Goal: Task Accomplishment & Management: Complete application form

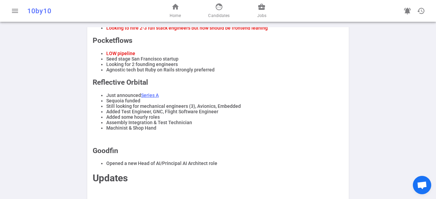
scroll to position [312, 0]
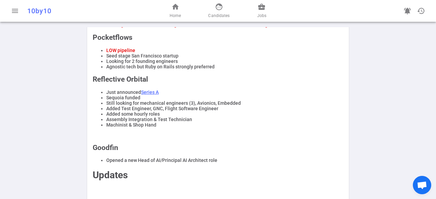
click at [269, 7] on div "home Home face Candidates business_center Jobs" at bounding box center [218, 11] width 140 height 22
click at [262, 11] on link "business_center Jobs" at bounding box center [261, 11] width 9 height 16
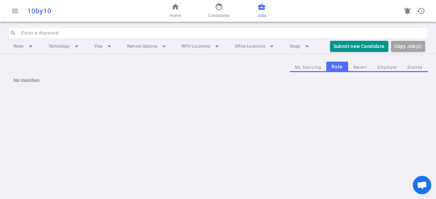
click at [135, 37] on input "search" at bounding box center [222, 33] width 402 height 11
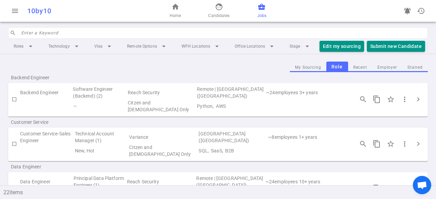
click at [56, 93] on td "Backend Engineer" at bounding box center [46, 93] width 52 height 14
click at [51, 96] on td "Backend Engineer" at bounding box center [46, 93] width 52 height 14
click at [298, 94] on td "3 + years" at bounding box center [322, 93] width 49 height 14
click at [414, 103] on span "chevron_right" at bounding box center [418, 99] width 8 height 8
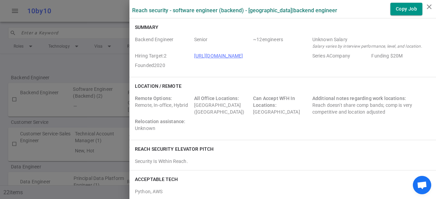
click at [223, 55] on link "[URL][DOMAIN_NAME]" at bounding box center [218, 55] width 49 height 5
click at [426, 4] on icon "close" at bounding box center [429, 7] width 8 height 8
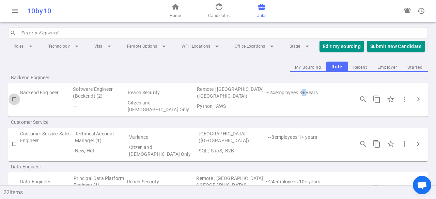
click at [15, 103] on input "checkbox" at bounding box center [15, 100] width 12 height 12
checkbox input "true"
click at [404, 42] on button "Submit Candidate to ( 1 ) Jobs" at bounding box center [405, 46] width 76 height 11
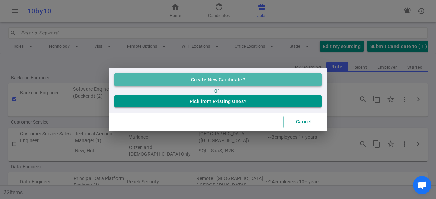
click at [226, 84] on button "Create New Candidate?" at bounding box center [217, 80] width 207 height 13
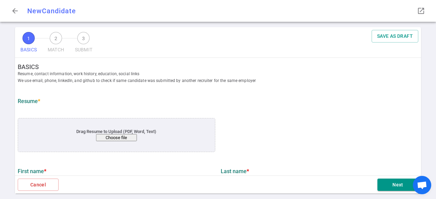
click at [106, 138] on button "Choose file" at bounding box center [116, 137] width 41 height 7
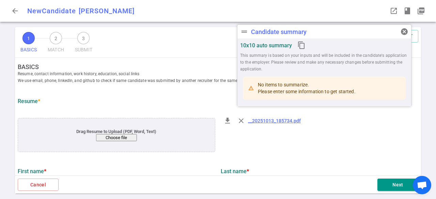
type input "[PERSON_NAME]"
type input "[PERSON_NAME][EMAIL_ADDRESS][DOMAIN_NAME]"
type input "[PHONE_NUMBER]"
type input "[URL][DOMAIN_NAME]"
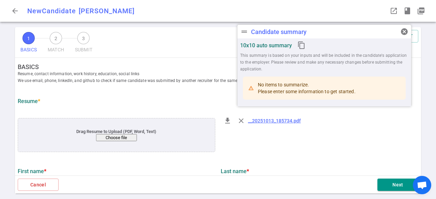
type input "[URL][DOMAIN_NAME]"
type textarea "[URL][DOMAIN_NAME],[DOMAIN_NAME],[DOMAIN_NAME],[DOMAIN_NAME],[DOMAIN_NAME]"
type input "Backbone"
type textarea "Senior Backend Engineer"
type input "11.4"
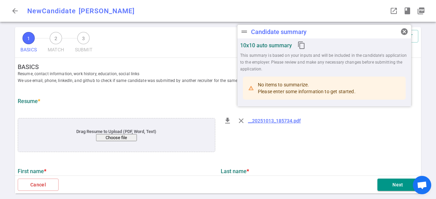
type input "[GEOGRAPHIC_DATA]"
type input "Computer Science"
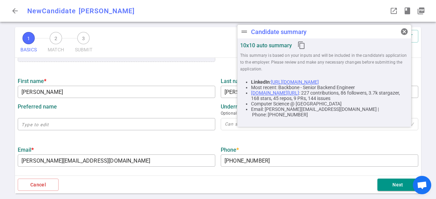
scroll to position [91, 0]
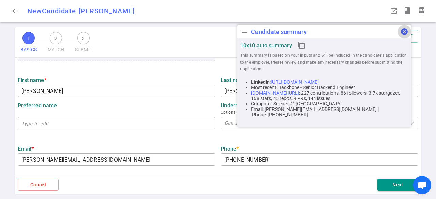
click at [405, 32] on span "cancel" at bounding box center [404, 32] width 8 height 8
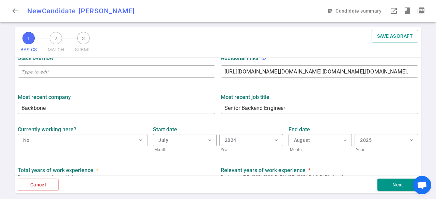
scroll to position [355, 0]
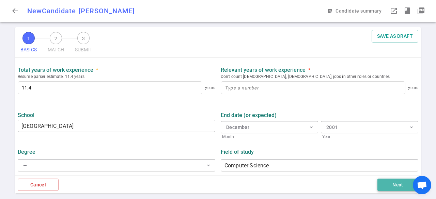
click at [394, 184] on button "Next" at bounding box center [397, 185] width 41 height 13
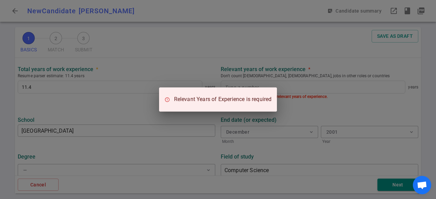
click at [297, 117] on div "Relevant Years of Experience is required" at bounding box center [218, 99] width 436 height 199
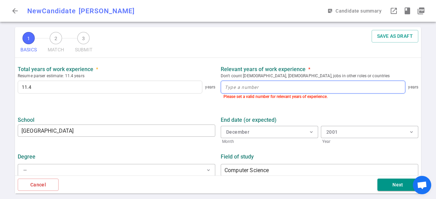
click at [264, 93] on input at bounding box center [313, 87] width 184 height 12
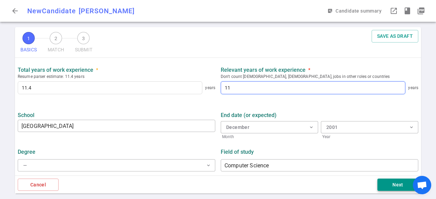
type input "11"
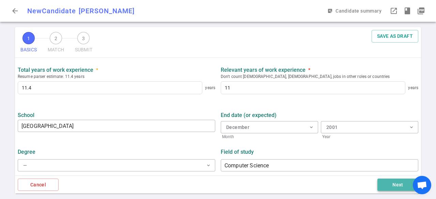
click at [384, 183] on button "Next" at bounding box center [397, 185] width 41 height 13
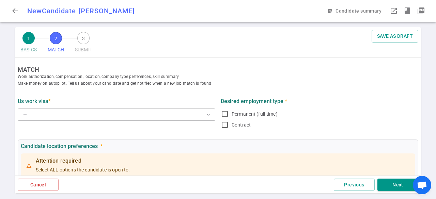
scroll to position [23, 0]
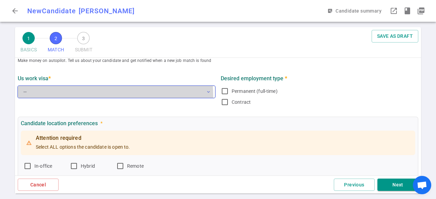
click at [105, 95] on button "— expand_more" at bounding box center [116, 92] width 197 height 12
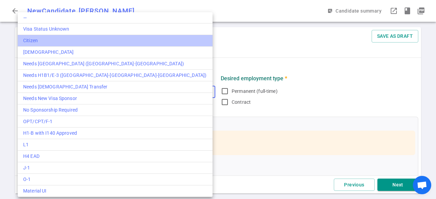
click at [51, 39] on div "Citizen" at bounding box center [115, 40] width 184 height 7
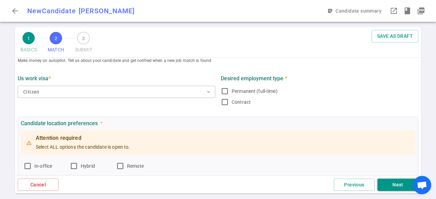
scroll to position [0, 0]
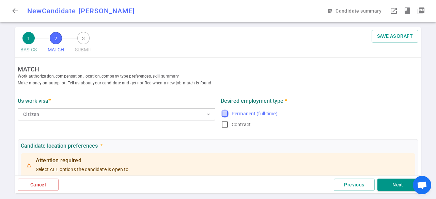
click at [221, 114] on input "Permanent (full-time)" at bounding box center [225, 114] width 8 height 8
checkbox input "true"
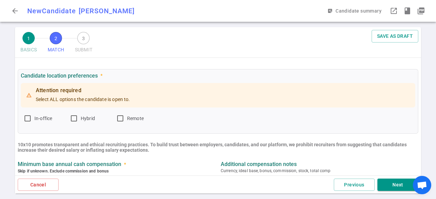
scroll to position [44, 0]
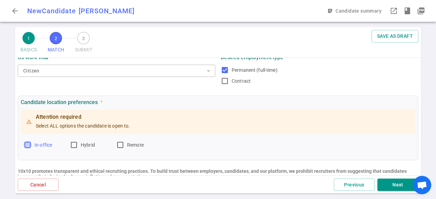
click at [27, 144] on input "In-office" at bounding box center [27, 145] width 8 height 8
checkbox input "true"
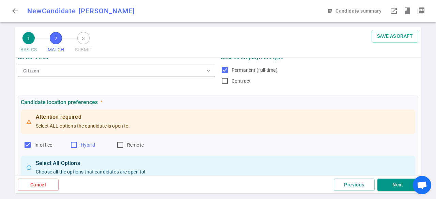
click at [78, 146] on label "Hybrid" at bounding box center [90, 145] width 41 height 11
click at [78, 146] on input "Hybrid" at bounding box center [74, 145] width 8 height 8
checkbox input "true"
click at [120, 144] on input "Remote" at bounding box center [120, 145] width 8 height 8
checkbox input "true"
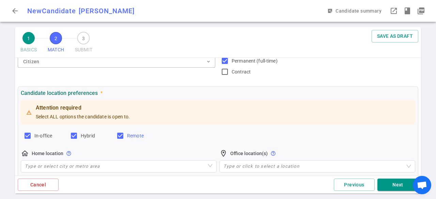
scroll to position [98, 0]
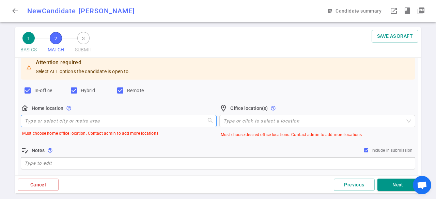
click at [88, 123] on input "search" at bounding box center [119, 121] width 188 height 12
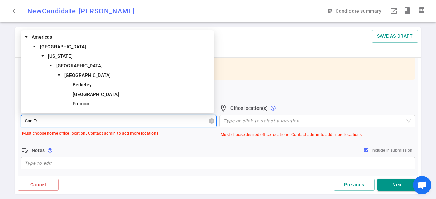
type input "San Fra"
click at [81, 67] on span "[GEOGRAPHIC_DATA]" at bounding box center [79, 65] width 46 height 5
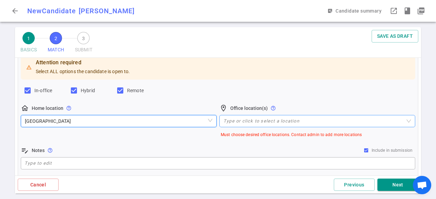
click at [244, 120] on div at bounding box center [314, 120] width 186 height 5
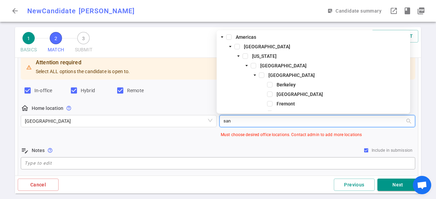
type input "san"
click at [253, 66] on span at bounding box center [252, 65] width 5 height 5
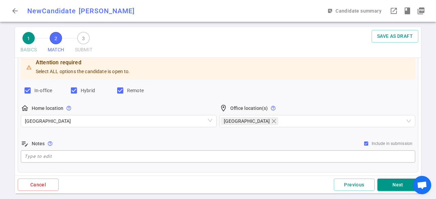
click at [289, 143] on div "edit_note Notes help_outline Include in submission" at bounding box center [218, 144] width 394 height 8
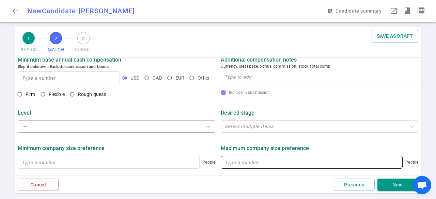
scroll to position [242, 0]
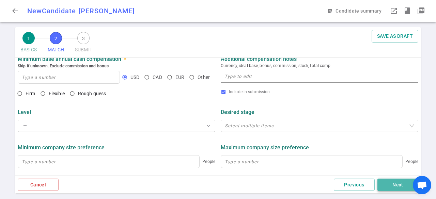
click at [393, 186] on button "Next" at bounding box center [397, 185] width 41 height 13
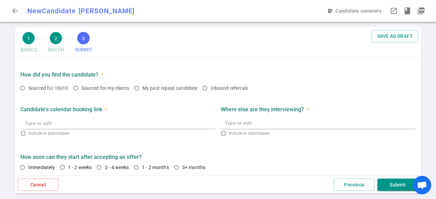
scroll to position [377, 0]
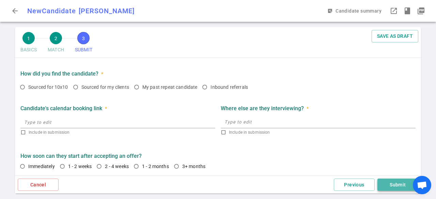
click at [406, 182] on button "Submit" at bounding box center [397, 185] width 41 height 13
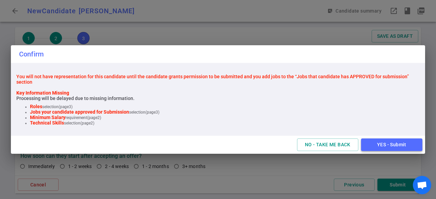
click at [389, 145] on button "YES - Submit" at bounding box center [391, 145] width 61 height 13
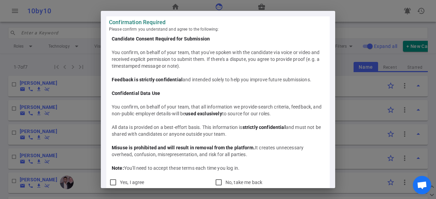
scroll to position [7, 0]
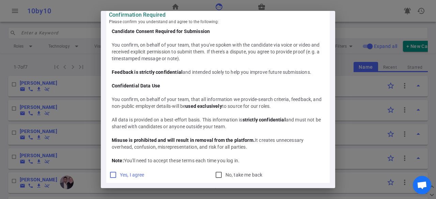
click at [120, 177] on span "Yes, I agree" at bounding box center [132, 174] width 25 height 5
click at [117, 177] on input "Yes, I agree" at bounding box center [113, 175] width 8 height 8
checkbox input "true"
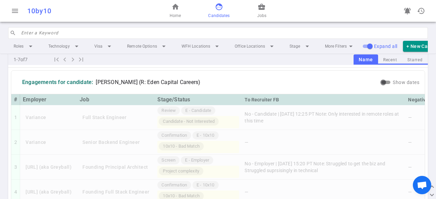
scroll to position [0, 0]
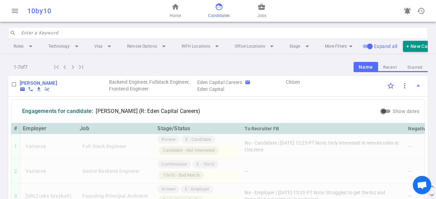
click at [266, 11] on div "home Home face Candidates business_center Jobs" at bounding box center [218, 11] width 140 height 22
click at [261, 11] on link "business_center Jobs" at bounding box center [261, 11] width 9 height 16
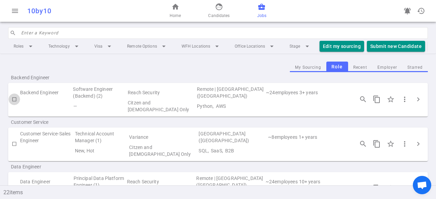
click at [14, 105] on input "checkbox" at bounding box center [15, 100] width 12 height 12
checkbox input "true"
click at [391, 45] on button "Submit Candidate to ( 1 ) Jobs" at bounding box center [405, 46] width 76 height 11
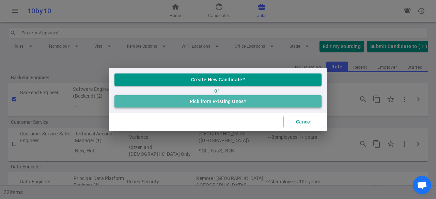
click at [225, 99] on button "Pick from Existing Ones?" at bounding box center [217, 101] width 207 height 13
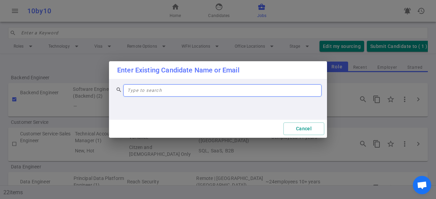
click at [171, 88] on input "search" at bounding box center [222, 91] width 190 height 12
type input "[PERSON_NAME]"
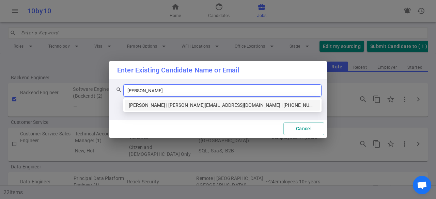
click at [171, 109] on div "[PERSON_NAME] | [PERSON_NAME][EMAIL_ADDRESS][DOMAIN_NAME] | [PHONE_NUMBER]" at bounding box center [222, 105] width 195 height 11
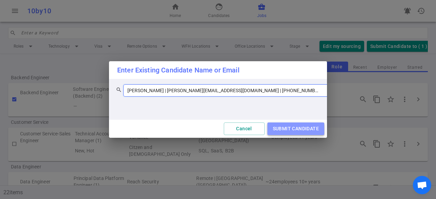
click at [285, 130] on button "SUBMIT CANDIDATE" at bounding box center [295, 129] width 57 height 13
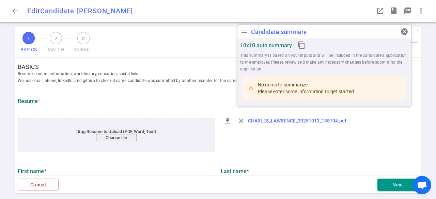
type input "[PERSON_NAME]"
type input "[PERSON_NAME][EMAIL_ADDRESS][DOMAIN_NAME]"
type input "[PHONE_NUMBER]"
type input "[URL][DOMAIN_NAME]"
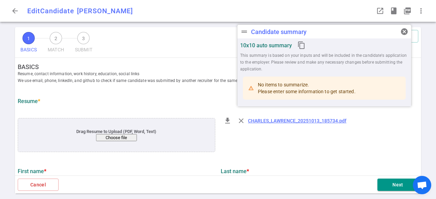
type input "[URL][DOMAIN_NAME]"
type textarea "[URL][DOMAIN_NAME],[DOMAIN_NAME],[DOMAIN_NAME],[DOMAIN_NAME],[DOMAIN_NAME]"
type input "Backbone"
type textarea "Senior Backend Engineer"
type input "11.4"
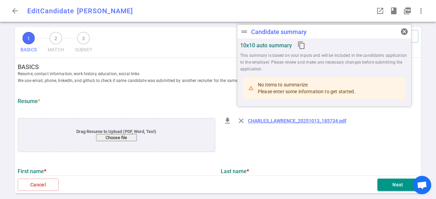
type input "11"
type input "[GEOGRAPHIC_DATA]"
type input "Computer Science"
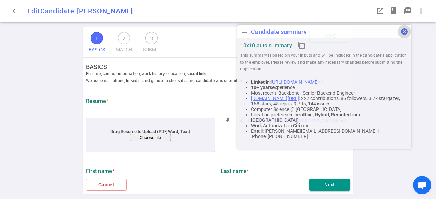
click at [403, 31] on span "cancel" at bounding box center [404, 32] width 8 height 8
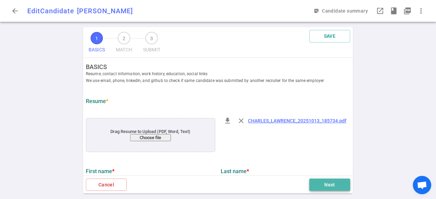
click at [330, 180] on button "Next" at bounding box center [329, 185] width 41 height 13
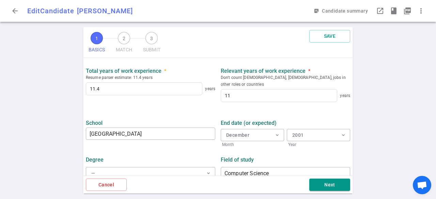
scroll to position [360, 0]
click at [323, 185] on button "Next" at bounding box center [329, 185] width 41 height 13
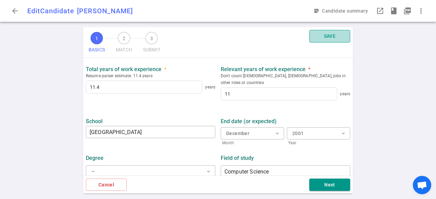
click at [327, 36] on button "SAVE" at bounding box center [329, 36] width 41 height 13
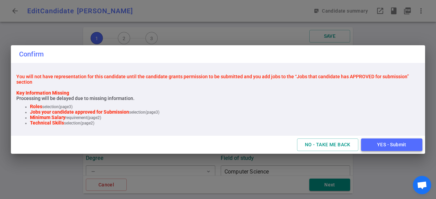
click at [382, 147] on button "YES - Submit" at bounding box center [391, 145] width 61 height 13
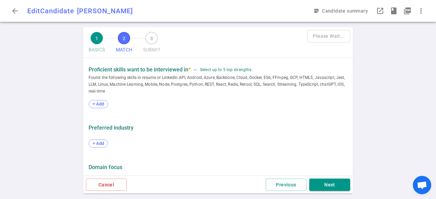
scroll to position [0, 0]
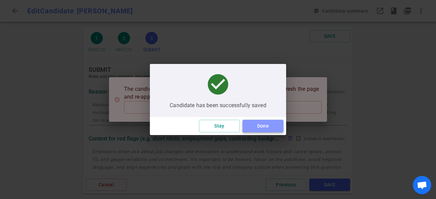
click at [262, 130] on button "Done" at bounding box center [262, 126] width 41 height 13
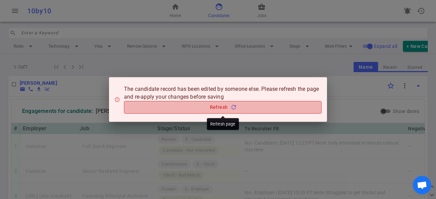
click at [221, 107] on button "Refresh refresh" at bounding box center [222, 107] width 197 height 13
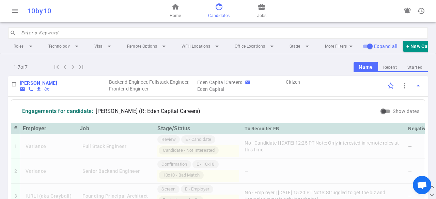
click at [181, 10] on div "home Home face Candidates business_center Jobs" at bounding box center [218, 11] width 140 height 22
click at [176, 11] on link "home Home" at bounding box center [174, 11] width 11 height 16
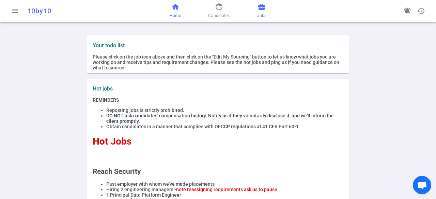
click at [259, 6] on span "business_center" at bounding box center [261, 7] width 8 height 8
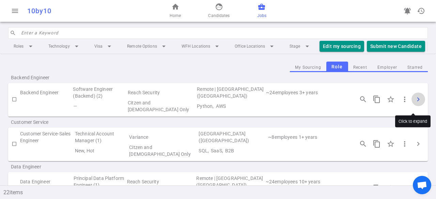
click at [414, 103] on span "chevron_right" at bounding box center [418, 99] width 8 height 8
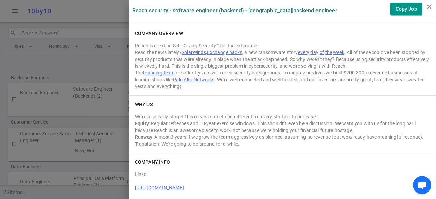
scroll to position [1210, 0]
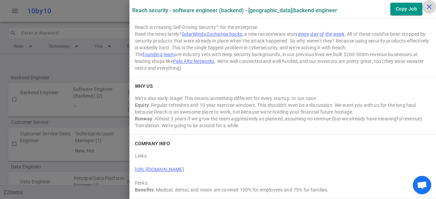
click at [425, 10] on icon "close" at bounding box center [429, 7] width 8 height 8
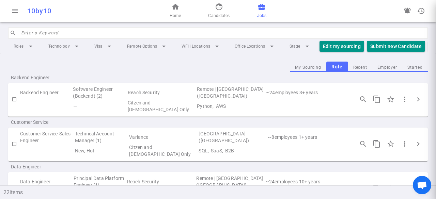
scroll to position [0, 0]
click at [34, 97] on td "Backend Engineer" at bounding box center [46, 93] width 52 height 14
click at [278, 112] on td "Python, AWS" at bounding box center [272, 106] width 152 height 14
click at [223, 10] on link "face Candidates" at bounding box center [218, 11] width 21 height 16
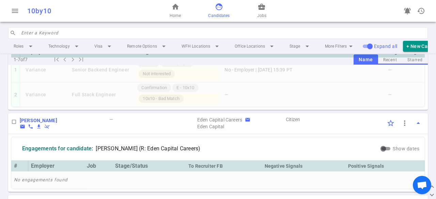
scroll to position [289, 0]
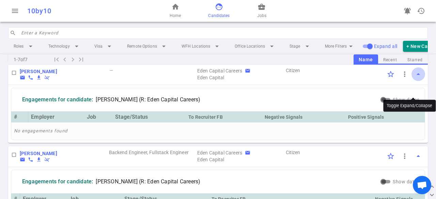
click at [414, 78] on span "arrow_drop_up" at bounding box center [418, 74] width 8 height 8
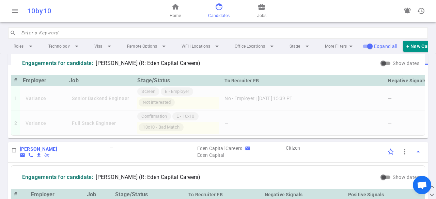
scroll to position [254, 0]
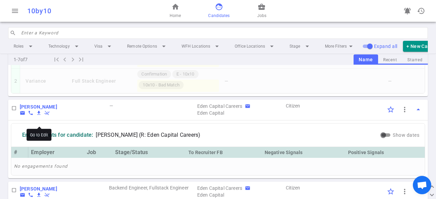
click at [40, 110] on b "[PERSON_NAME]" at bounding box center [38, 106] width 37 height 5
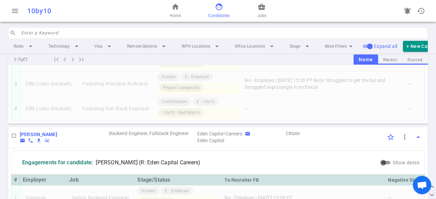
scroll to position [109, 0]
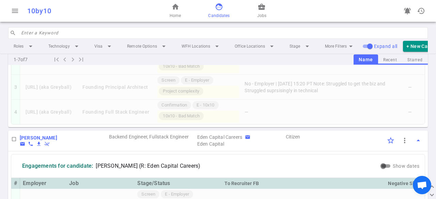
click at [253, 13] on div "home Home face Candidates business_center Jobs" at bounding box center [218, 11] width 140 height 22
click at [255, 13] on div "home Home face Candidates business_center Jobs" at bounding box center [218, 11] width 140 height 22
click at [261, 13] on span "Jobs" at bounding box center [261, 15] width 9 height 7
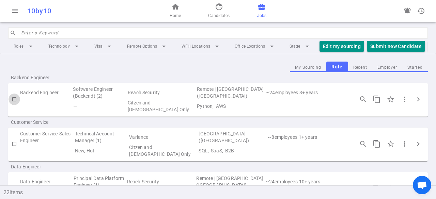
click at [16, 102] on input "checkbox" at bounding box center [15, 100] width 12 height 12
checkbox input "true"
click at [387, 47] on button "Submit Candidate to ( 1 ) Jobs" at bounding box center [405, 46] width 76 height 11
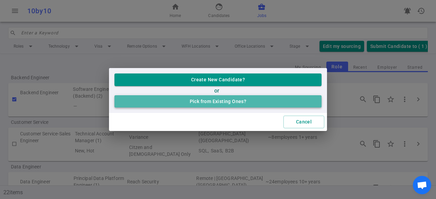
click at [205, 101] on button "Pick from Existing Ones?" at bounding box center [217, 101] width 207 height 13
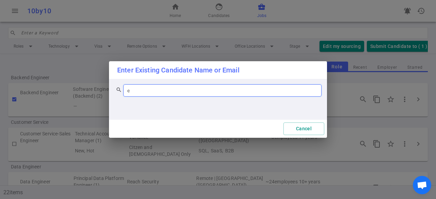
type input "ch"
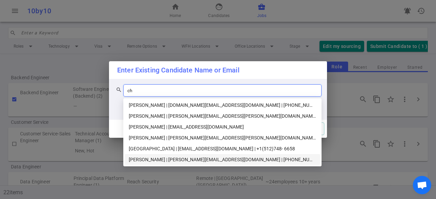
click at [181, 158] on div "[PERSON_NAME] | [PERSON_NAME][EMAIL_ADDRESS][DOMAIN_NAME] | [PHONE_NUMBER]" at bounding box center [222, 159] width 187 height 7
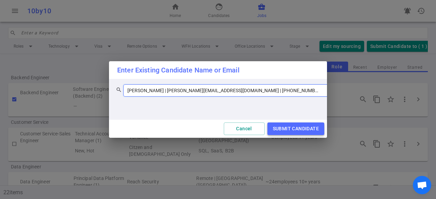
click at [308, 125] on button "SUBMIT CANDIDATE" at bounding box center [295, 129] width 57 height 13
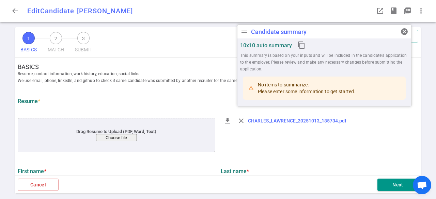
type input "[PERSON_NAME]"
type input "[PERSON_NAME][EMAIL_ADDRESS][DOMAIN_NAME]"
type input "[PHONE_NUMBER]"
type input "[URL][DOMAIN_NAME]"
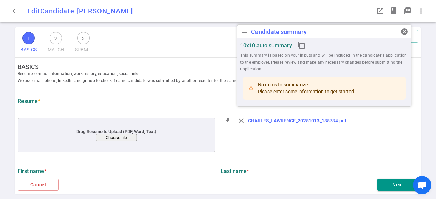
type input "[URL][DOMAIN_NAME]"
type textarea "[URL][DOMAIN_NAME],[DOMAIN_NAME],[DOMAIN_NAME],[DOMAIN_NAME],[DOMAIN_NAME]"
type input "Backbone"
type textarea "Senior Backend Engineer"
type input "11.4"
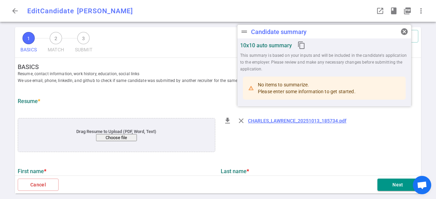
type input "11"
type input "[GEOGRAPHIC_DATA]"
type input "Computer Science"
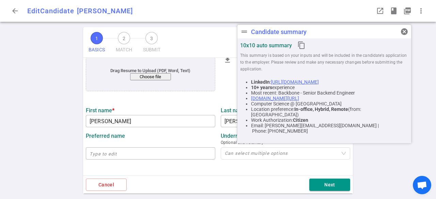
scroll to position [68, 0]
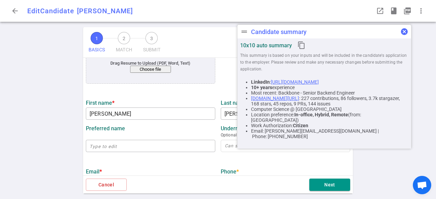
click at [403, 32] on span "cancel" at bounding box center [404, 32] width 8 height 8
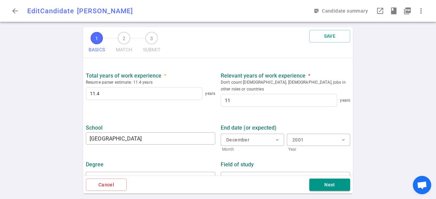
scroll to position [362, 0]
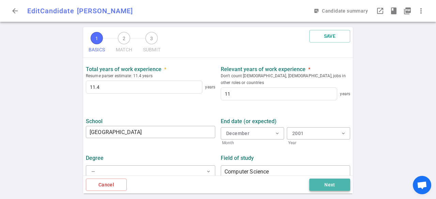
click at [325, 181] on button "Next" at bounding box center [329, 185] width 41 height 13
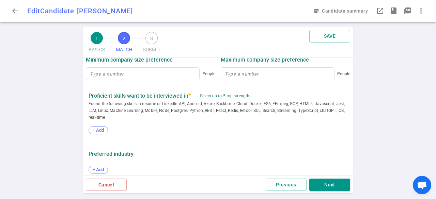
scroll to position [336, 0]
click at [102, 131] on span "+ Add" at bounding box center [98, 129] width 16 height 5
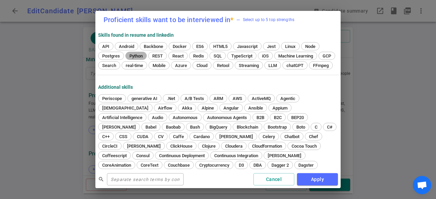
click at [133, 54] on span "Python" at bounding box center [136, 55] width 18 height 5
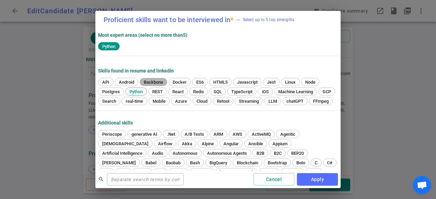
click at [153, 81] on span "Backbone" at bounding box center [153, 82] width 24 height 5
click at [189, 103] on span "Azure" at bounding box center [181, 101] width 17 height 5
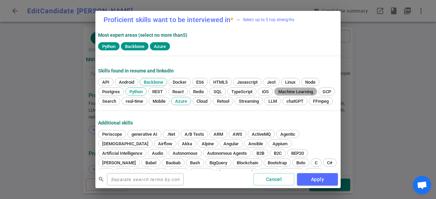
click at [295, 92] on span "Machine Learning" at bounding box center [295, 91] width 39 height 5
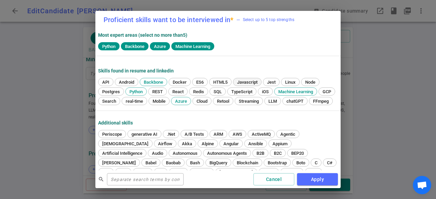
click at [241, 82] on span "Javascript" at bounding box center [246, 82] width 25 height 5
click at [304, 177] on button "Apply" at bounding box center [317, 179] width 41 height 13
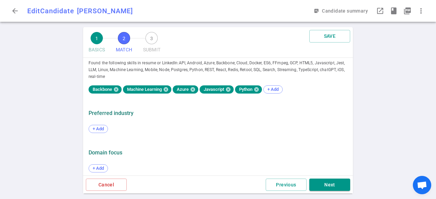
scroll to position [381, 0]
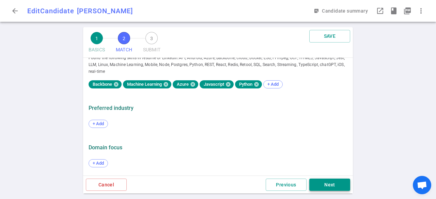
click at [332, 188] on button "Next" at bounding box center [329, 185] width 41 height 13
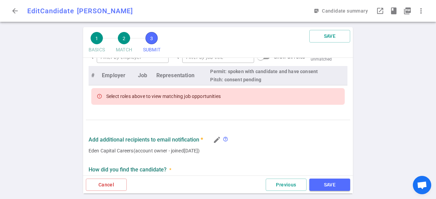
scroll to position [277, 0]
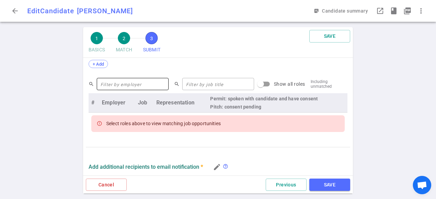
click at [121, 83] on input "text" at bounding box center [133, 84] width 72 height 11
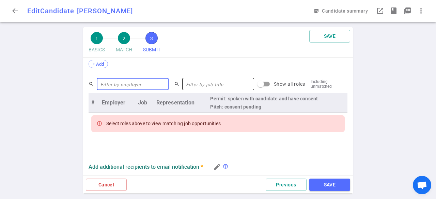
click at [188, 83] on input "text" at bounding box center [218, 84] width 72 height 11
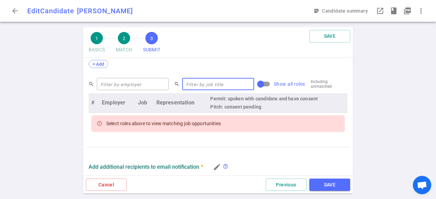
click at [258, 87] on input "Show all roles" at bounding box center [260, 84] width 39 height 13
checkbox input "true"
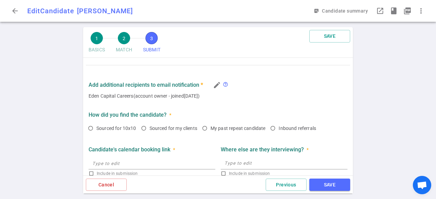
scroll to position [466, 0]
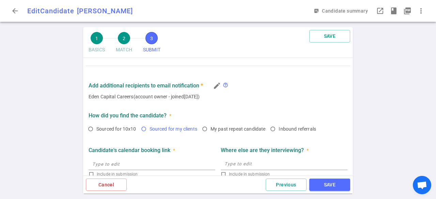
click at [152, 126] on span "Sourced for my clients" at bounding box center [173, 128] width 48 height 5
click at [149, 124] on input "Sourced for my clients" at bounding box center [144, 129] width 12 height 12
radio input "true"
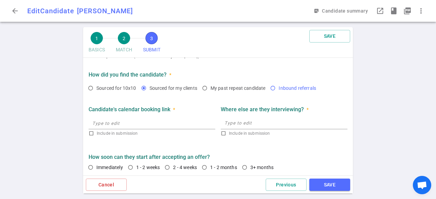
click at [286, 87] on span "Inbound referrals" at bounding box center [296, 87] width 37 height 5
click at [278, 87] on input "Inbound referrals" at bounding box center [273, 88] width 12 height 12
radio input "true"
click at [119, 118] on input "text" at bounding box center [151, 123] width 127 height 11
click at [231, 117] on div "x" at bounding box center [284, 123] width 127 height 12
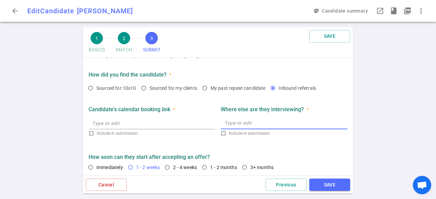
click at [136, 165] on input "1 - 2 weeks" at bounding box center [131, 168] width 12 height 12
radio input "true"
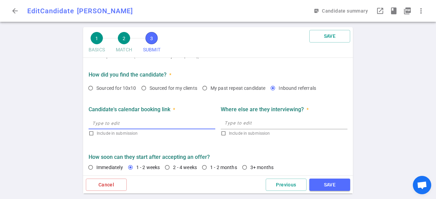
click at [104, 124] on input "text" at bounding box center [151, 123] width 127 height 11
click at [92, 131] on input "Include in submission" at bounding box center [90, 133] width 5 height 5
checkbox input "true"
click at [222, 131] on input "Include in submission" at bounding box center [223, 133] width 5 height 5
checkbox input "true"
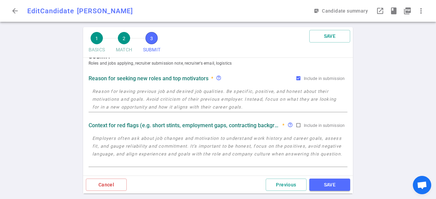
scroll to position [0, 0]
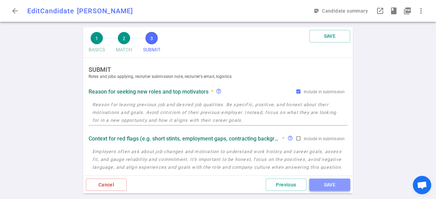
click at [335, 181] on button "SAVE" at bounding box center [329, 185] width 41 height 13
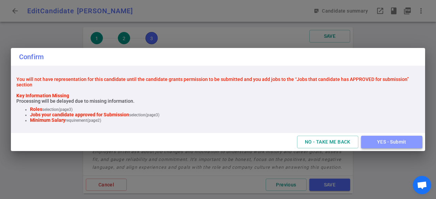
click at [381, 146] on button "YES - Submit" at bounding box center [391, 142] width 61 height 13
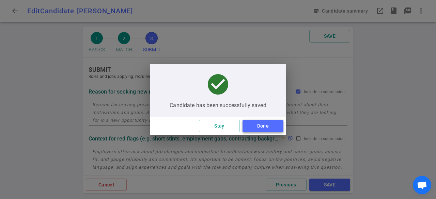
click at [262, 128] on button "Done" at bounding box center [262, 126] width 41 height 13
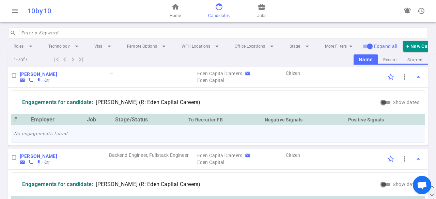
scroll to position [308, 0]
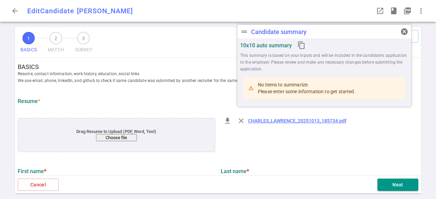
type input "[PERSON_NAME]"
type input "[PERSON_NAME][EMAIL_ADDRESS][DOMAIN_NAME]"
type input "[PHONE_NUMBER]"
type input "[URL][DOMAIN_NAME]"
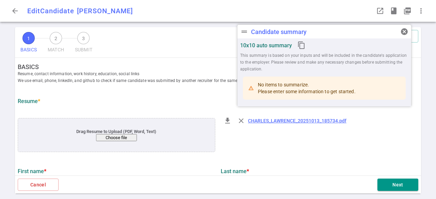
type input "[URL][DOMAIN_NAME]"
type textarea "[URL][DOMAIN_NAME],[DOMAIN_NAME],[DOMAIN_NAME],[DOMAIN_NAME],[DOMAIN_NAME]"
type input "Backbone"
type textarea "Senior Backend Engineer"
type input "11.4"
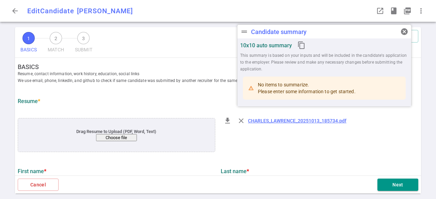
type input "11"
type input "[GEOGRAPHIC_DATA]"
type input "Computer Science"
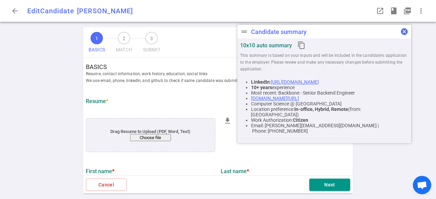
click at [403, 33] on span "cancel" at bounding box center [404, 32] width 8 height 8
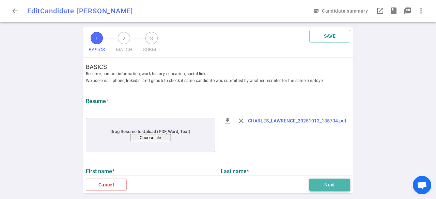
click at [320, 180] on button "Next" at bounding box center [329, 185] width 41 height 13
